Goal: Information Seeking & Learning: Check status

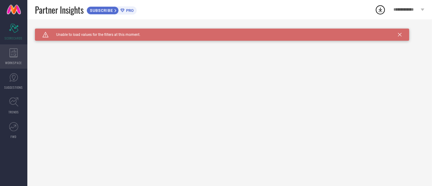
click at [10, 54] on icon at bounding box center [13, 52] width 9 height 9
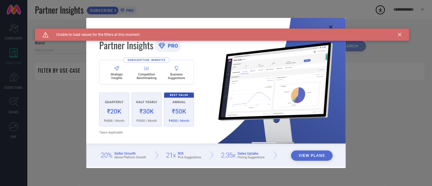
type input "1 STOP FASHION"
type input "All"
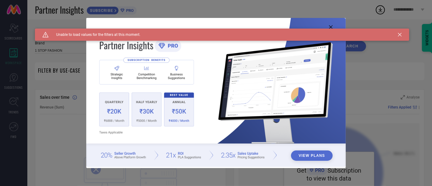
click at [401, 32] on div "Caution Created with Sketch. Unable to load values for the filters at this mome…" at bounding box center [222, 35] width 374 height 12
click at [401, 35] on icon at bounding box center [400, 35] width 4 height 4
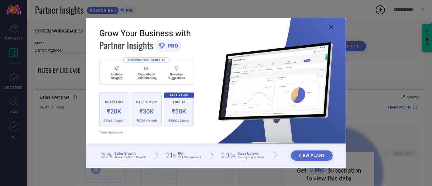
click at [332, 27] on icon at bounding box center [331, 27] width 4 height 4
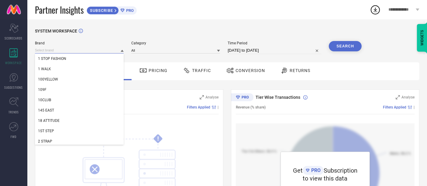
click at [61, 50] on input at bounding box center [79, 50] width 89 height 6
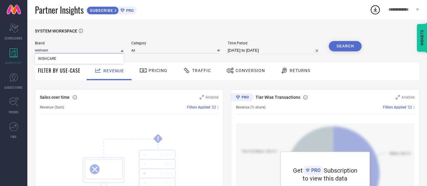
type input "wishcare"
click at [64, 56] on div "WISHCARE" at bounding box center [79, 58] width 89 height 10
click at [340, 46] on button "Search" at bounding box center [345, 46] width 33 height 10
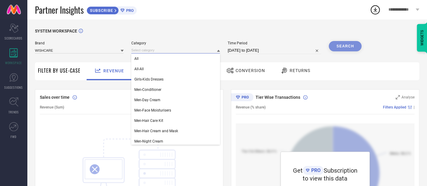
click at [147, 52] on input at bounding box center [175, 50] width 89 height 6
click at [150, 58] on div "All" at bounding box center [175, 58] width 89 height 10
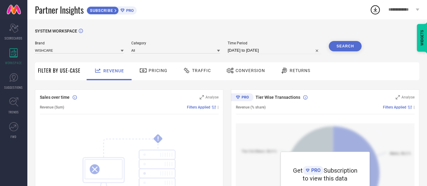
click at [348, 45] on button "Search" at bounding box center [345, 46] width 33 height 10
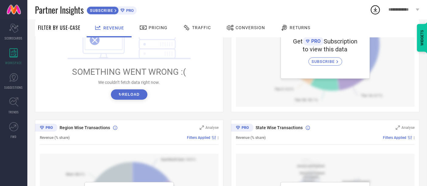
scroll to position [135, 0]
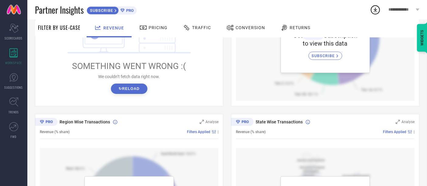
click at [336, 54] on span "SUBSCRIBE" at bounding box center [324, 55] width 25 height 5
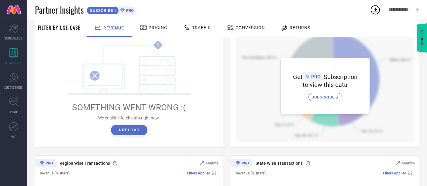
scroll to position [34, 0]
